Goal: Information Seeking & Learning: Learn about a topic

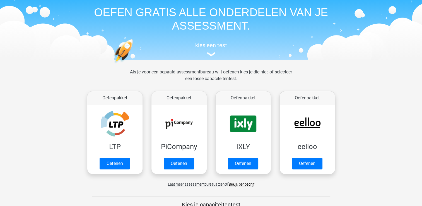
scroll to position [28, 0]
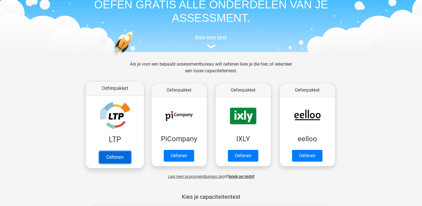
click at [124, 151] on link "Oefenen" at bounding box center [115, 157] width 32 height 12
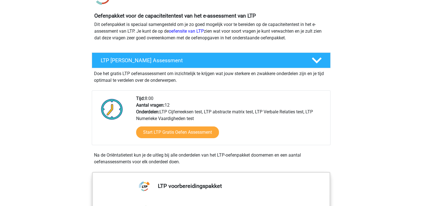
scroll to position [56, 0]
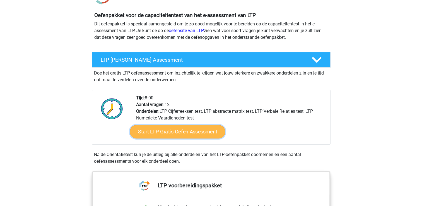
click at [184, 134] on link "Start LTP Gratis Oefen Assessment" at bounding box center [177, 131] width 95 height 13
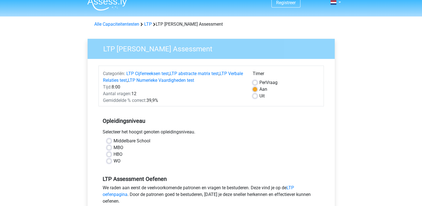
scroll to position [28, 0]
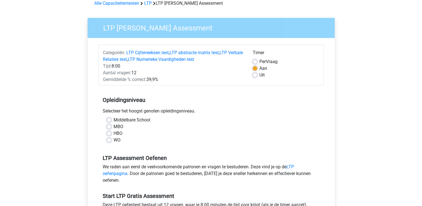
drag, startPoint x: 109, startPoint y: 127, endPoint x: 123, endPoint y: 126, distance: 14.3
click at [114, 127] on label "MBO" at bounding box center [119, 126] width 10 height 7
click at [109, 127] on input "MBO" at bounding box center [109, 126] width 4 height 6
radio input "true"
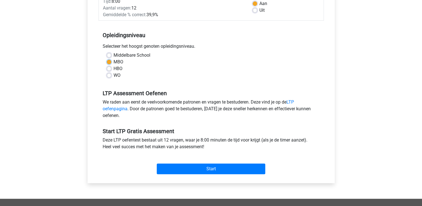
scroll to position [112, 0]
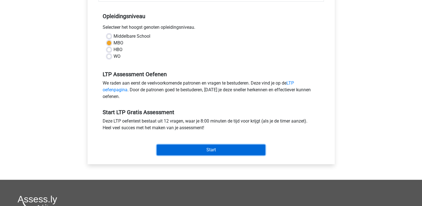
click at [208, 147] on input "Start" at bounding box center [211, 150] width 109 height 11
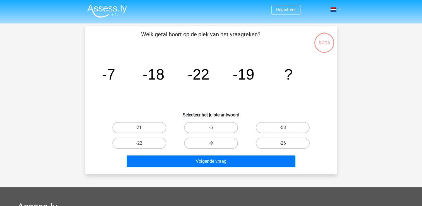
drag, startPoint x: 145, startPoint y: 126, endPoint x: 161, endPoint y: 129, distance: 15.7
click at [147, 126] on label "21" at bounding box center [140, 127] width 54 height 11
click at [143, 128] on input "21" at bounding box center [141, 130] width 4 height 4
radio input "true"
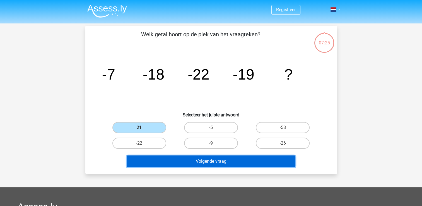
click at [182, 157] on button "Volgende vraag" at bounding box center [211, 161] width 169 height 12
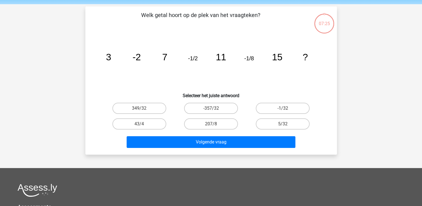
scroll to position [26, 0]
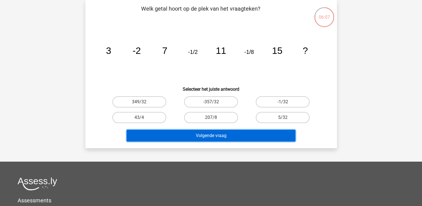
click at [238, 137] on button "Volgende vraag" at bounding box center [211, 136] width 169 height 12
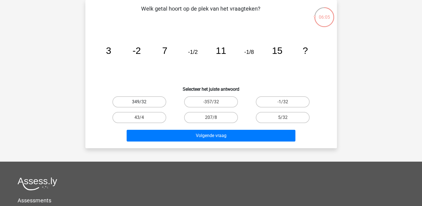
click at [141, 100] on label "349/32" at bounding box center [140, 101] width 54 height 11
click at [141, 102] on input "349/32" at bounding box center [141, 104] width 4 height 4
radio input "true"
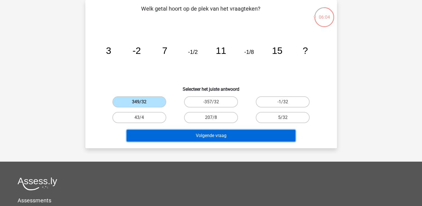
click at [214, 134] on button "Volgende vraag" at bounding box center [211, 136] width 169 height 12
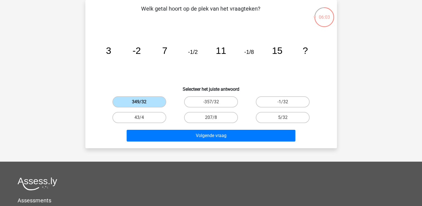
click at [140, 97] on label "349/32" at bounding box center [140, 101] width 54 height 11
click at [140, 102] on input "349/32" at bounding box center [141, 104] width 4 height 4
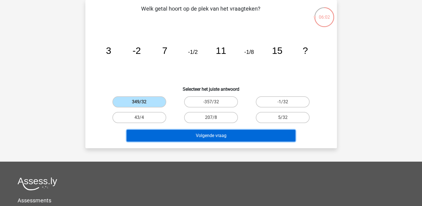
click at [179, 130] on button "Volgende vraag" at bounding box center [211, 136] width 169 height 12
click at [180, 135] on button "Volgende vraag" at bounding box center [211, 136] width 169 height 12
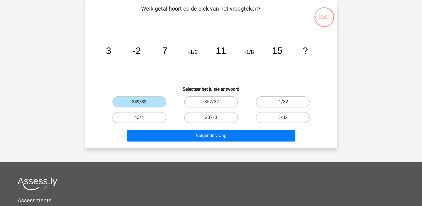
click at [147, 117] on label "43/4" at bounding box center [140, 117] width 54 height 11
click at [143, 118] on input "43/4" at bounding box center [141, 120] width 4 height 4
radio input "true"
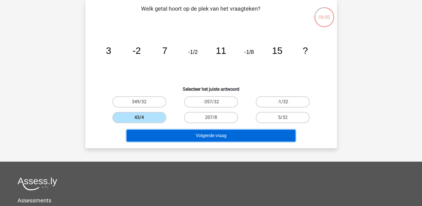
click at [178, 138] on button "Volgende vraag" at bounding box center [211, 136] width 169 height 12
